Goal: Register for event/course

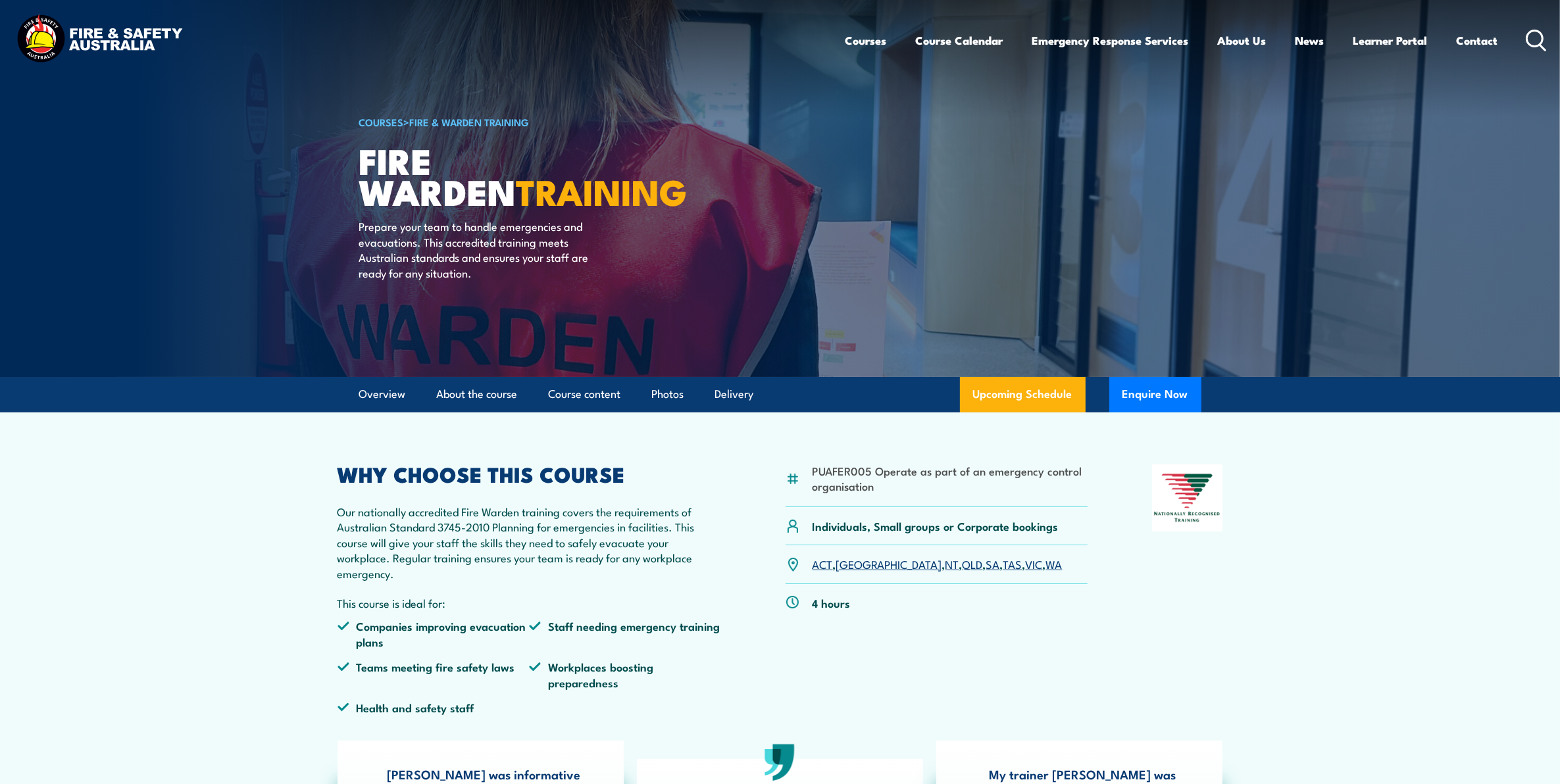
click at [1026, 564] on link "VIC" at bounding box center [1034, 564] width 17 height 16
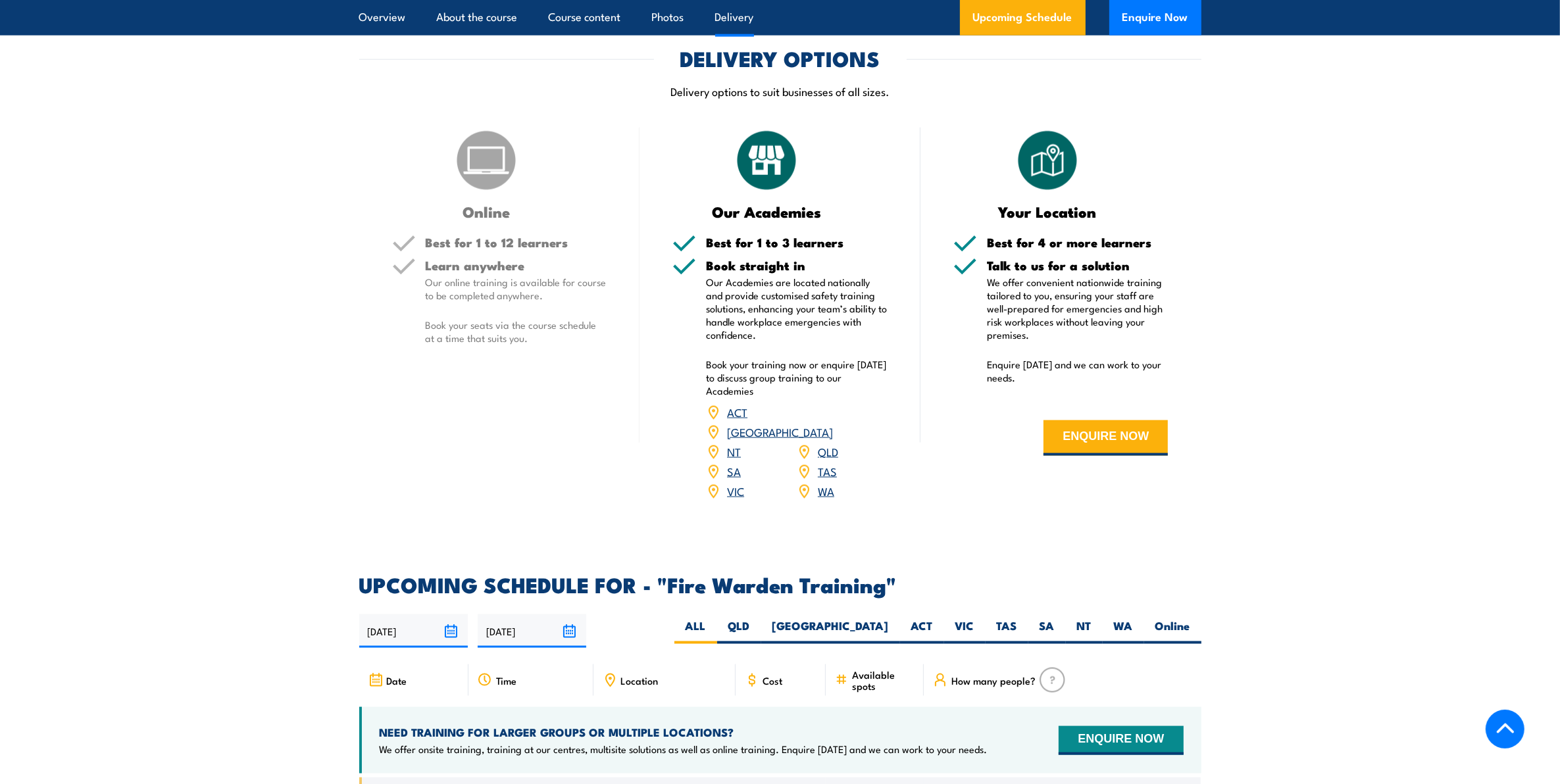
scroll to position [2220, 0]
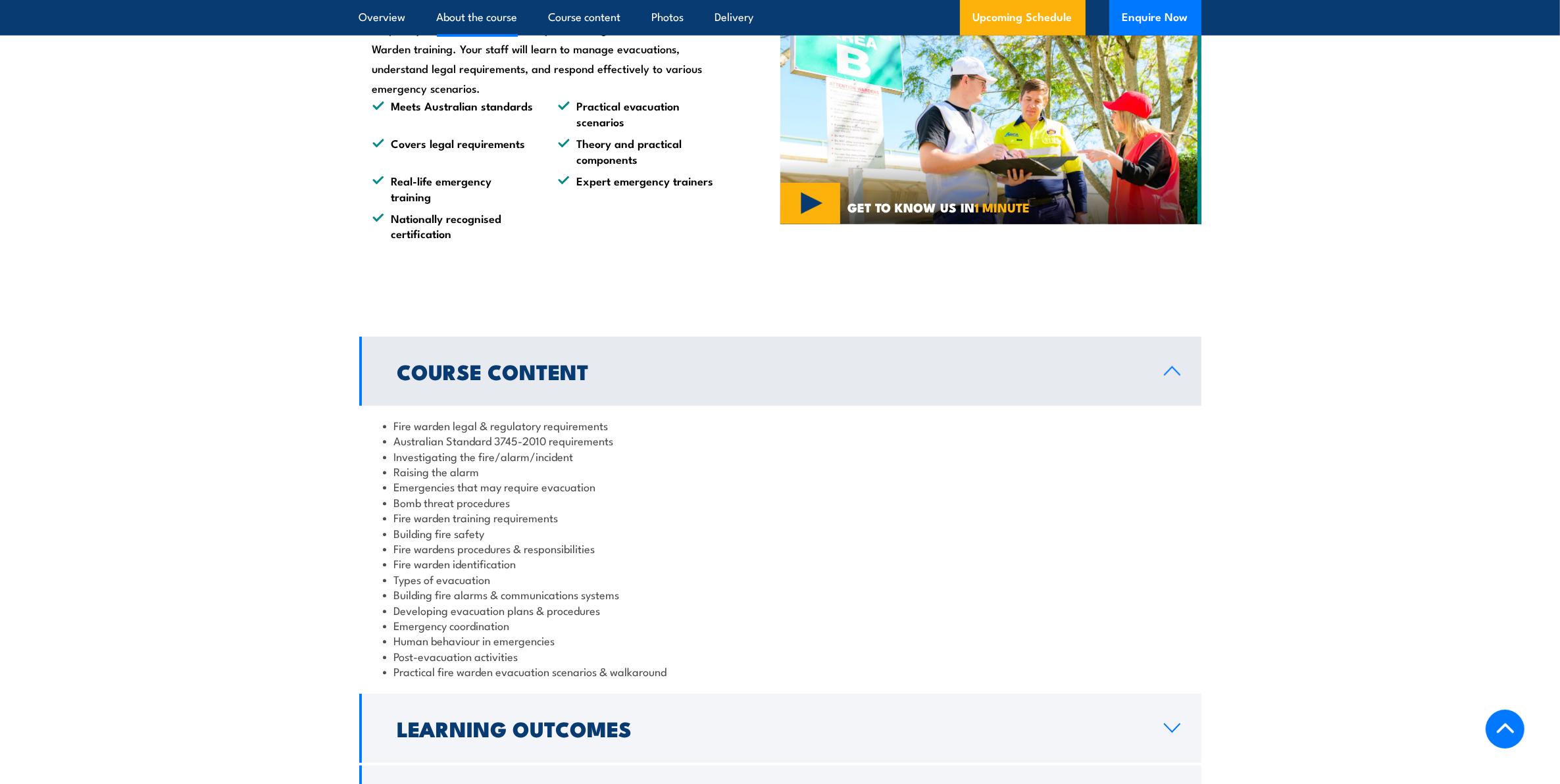
scroll to position [719, 0]
